Goal: Task Accomplishment & Management: Manage account settings

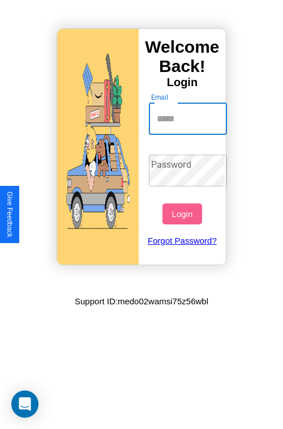
click at [189, 118] on input "Email" at bounding box center [188, 119] width 79 height 32
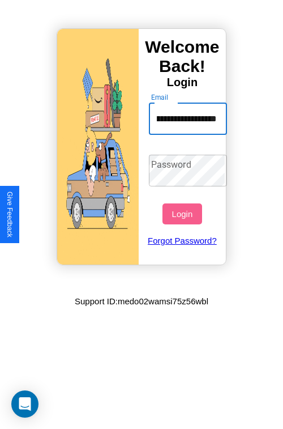
scroll to position [0, 44]
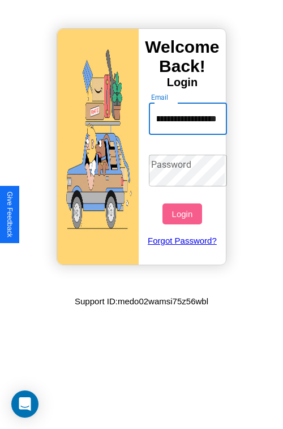
type input "**********"
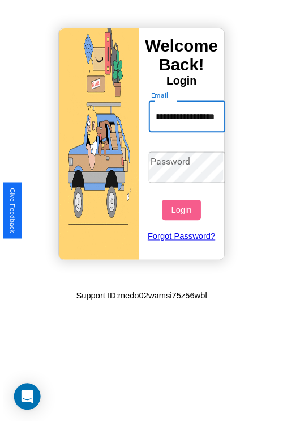
scroll to position [0, 0]
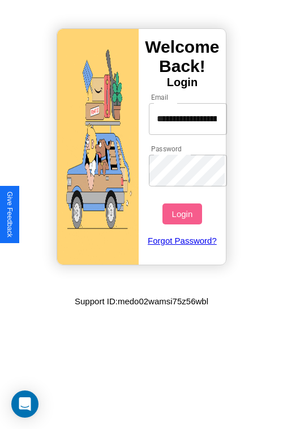
click at [184, 214] on button "Login" at bounding box center [182, 213] width 39 height 21
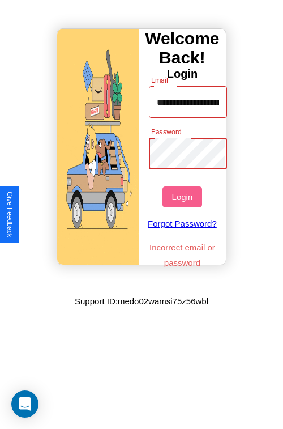
click at [184, 197] on button "Login" at bounding box center [182, 196] width 39 height 21
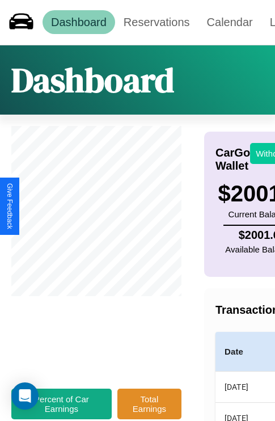
click at [266, 153] on button "Withdraw" at bounding box center [273, 153] width 47 height 21
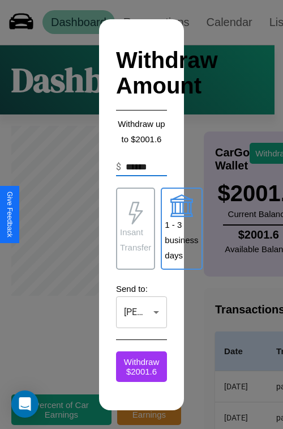
click at [181, 228] on p "1 - 3 business days" at bounding box center [181, 240] width 33 height 46
type input "*"
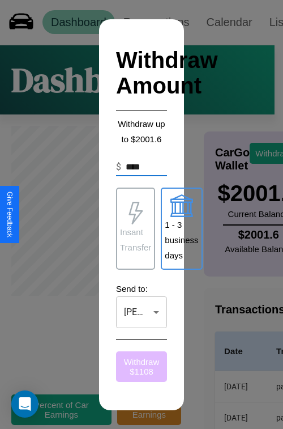
type input "****"
click at [142, 366] on button "Withdraw $ 1108" at bounding box center [141, 366] width 51 height 31
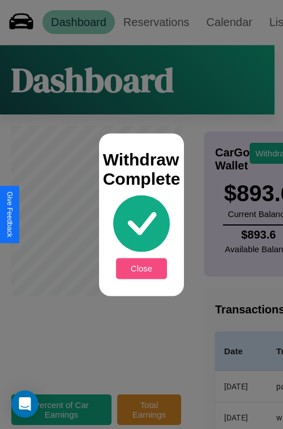
click at [142, 268] on button "Close" at bounding box center [141, 268] width 51 height 21
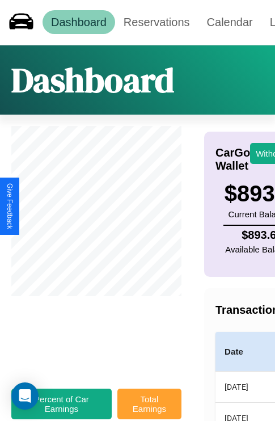
click at [149, 409] on button "Total Earnings" at bounding box center [149, 403] width 64 height 31
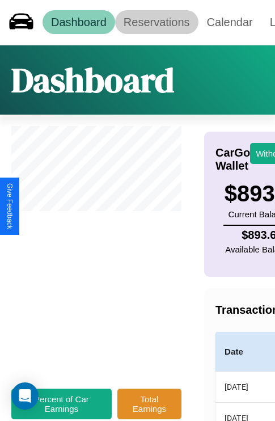
click at [156, 22] on link "Reservations" at bounding box center [156, 22] width 83 height 24
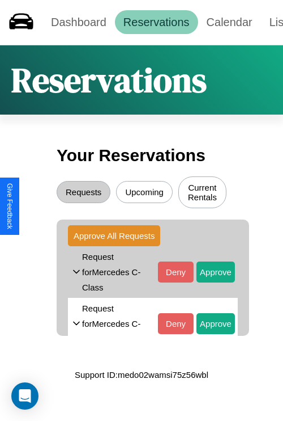
click at [145, 193] on button "Upcoming" at bounding box center [144, 192] width 57 height 22
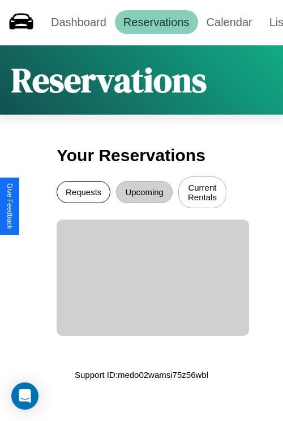
click at [83, 193] on button "Requests" at bounding box center [84, 192] width 54 height 22
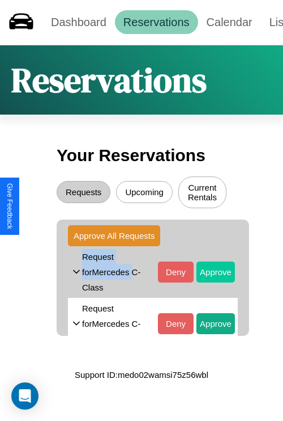
click at [207, 273] on button "Approve" at bounding box center [216, 271] width 39 height 21
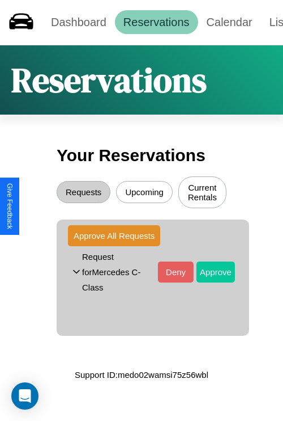
click at [207, 273] on button "Approve" at bounding box center [216, 271] width 39 height 21
